Goal: Task Accomplishment & Management: Use online tool/utility

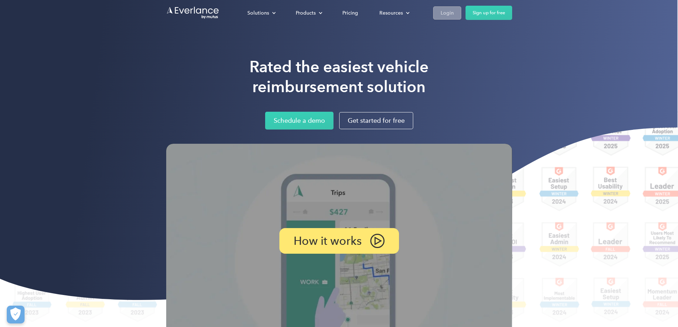
click at [462, 10] on link "Login" at bounding box center [447, 12] width 28 height 13
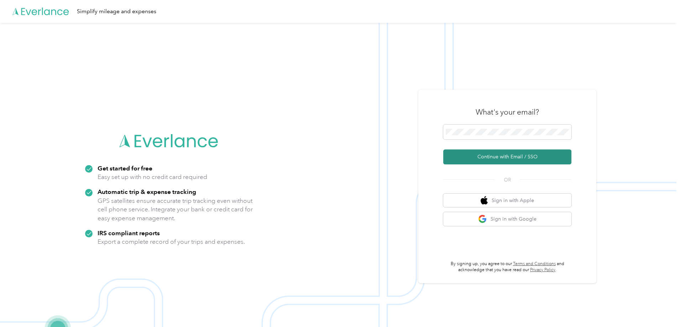
click at [479, 159] on button "Continue with Email / SSO" at bounding box center [507, 157] width 128 height 15
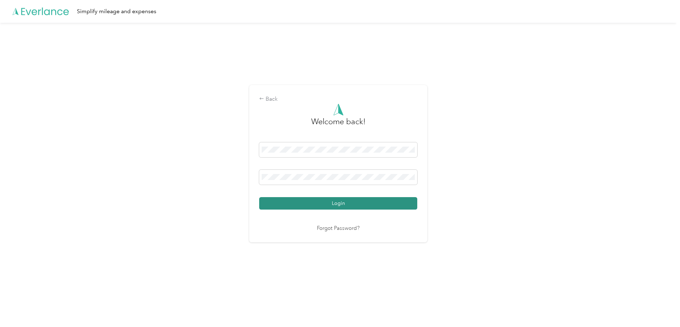
click at [322, 203] on button "Login" at bounding box center [338, 203] width 158 height 12
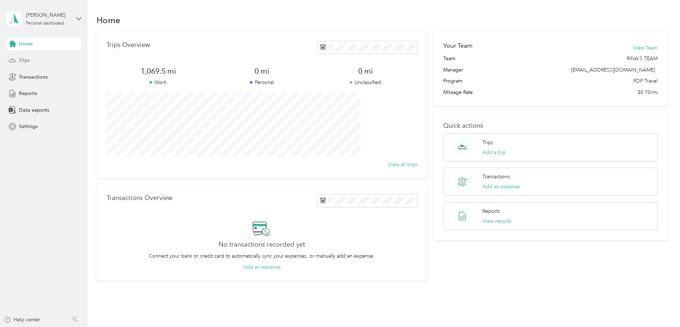
click at [25, 59] on span "Trips" at bounding box center [24, 60] width 11 height 7
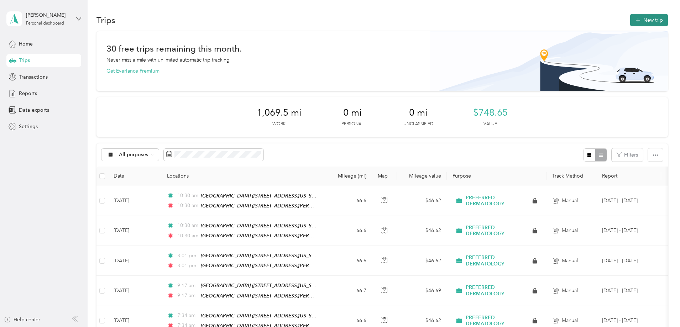
click at [630, 19] on button "New trip" at bounding box center [649, 20] width 38 height 12
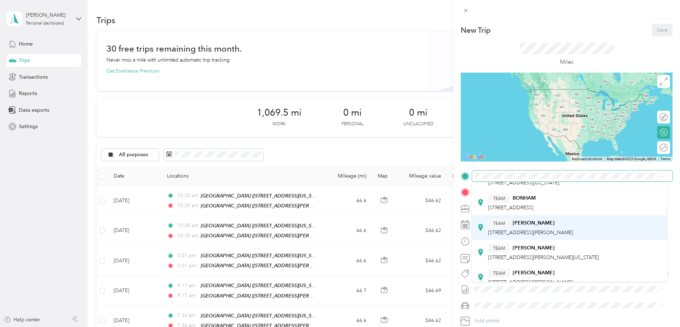
scroll to position [71, 0]
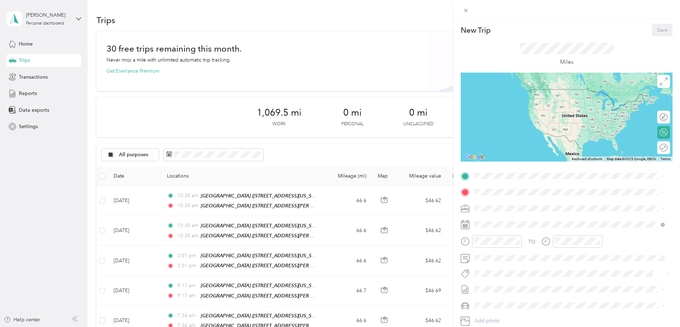
click at [530, 212] on div "TEAM SULPHUR SPRINGS" at bounding box center [527, 209] width 78 height 9
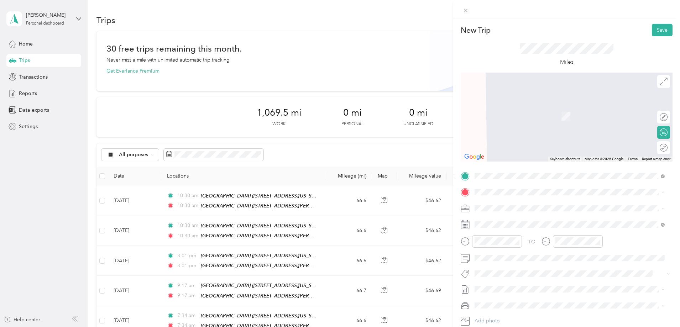
click at [514, 225] on div "TEAM GREENVILLE 3900 Joe Ramsey Boulevard East, 75401, Greenville, Texas, Unite…" at bounding box center [543, 225] width 111 height 17
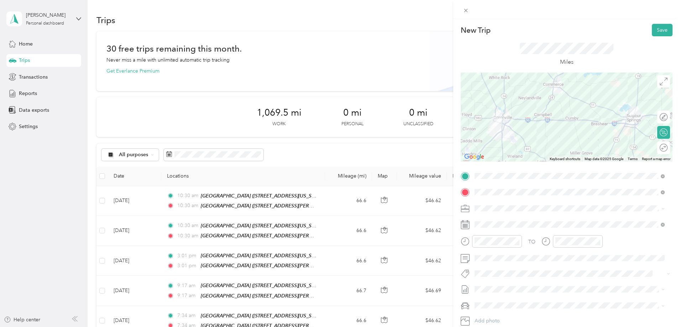
click at [510, 236] on li "PREFERRED DERMATOLOGY" at bounding box center [569, 233] width 195 height 12
click at [660, 147] on div at bounding box center [660, 147] width 15 height 7
click at [659, 29] on button "Save" at bounding box center [662, 30] width 21 height 12
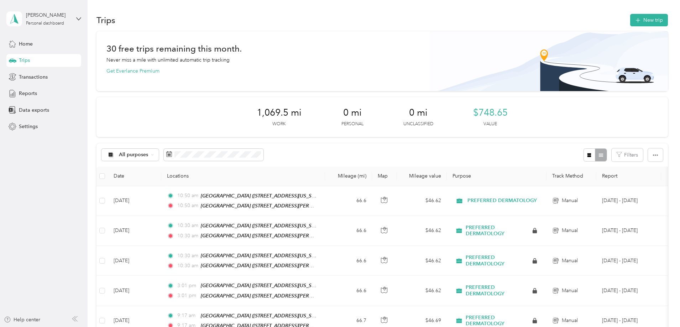
click at [74, 18] on div "Haley Urda Personal dashboard" at bounding box center [43, 18] width 75 height 25
click at [24, 58] on div "Log out" at bounding box center [26, 58] width 27 height 7
